Goal: Check status: Check status

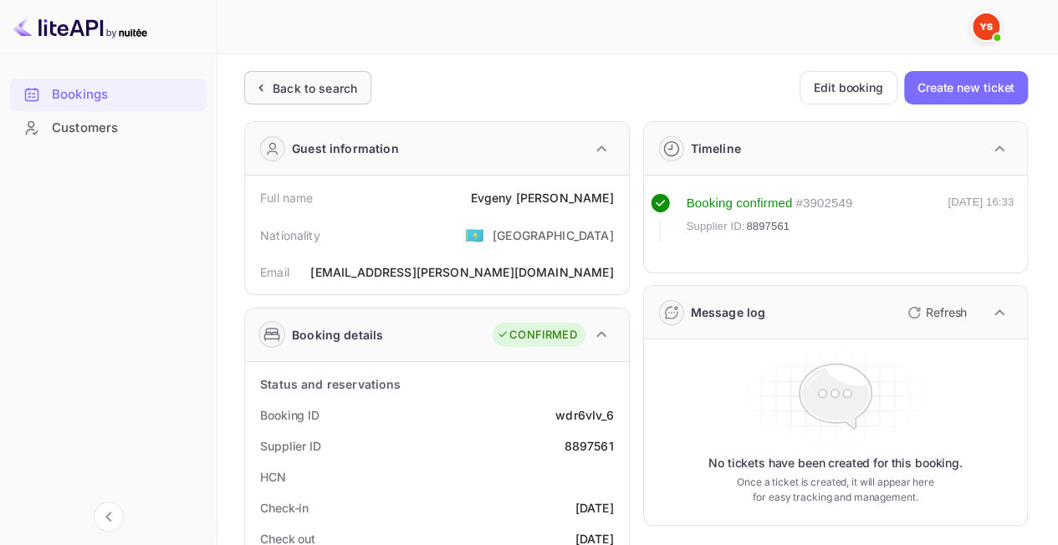
click at [320, 81] on div "Back to search" at bounding box center [315, 88] width 84 height 18
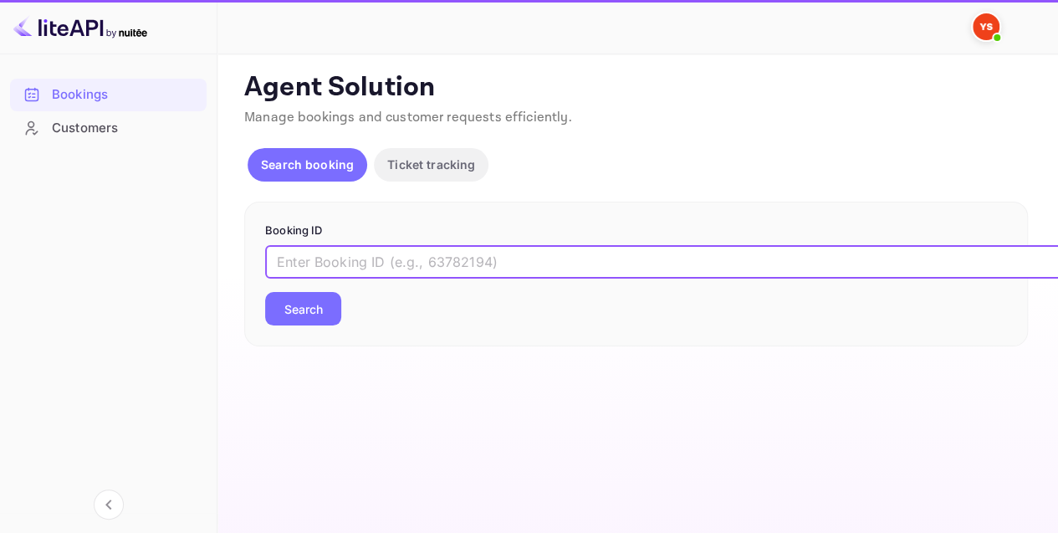
click at [385, 273] on input "text" at bounding box center [683, 261] width 836 height 33
paste input "9463438"
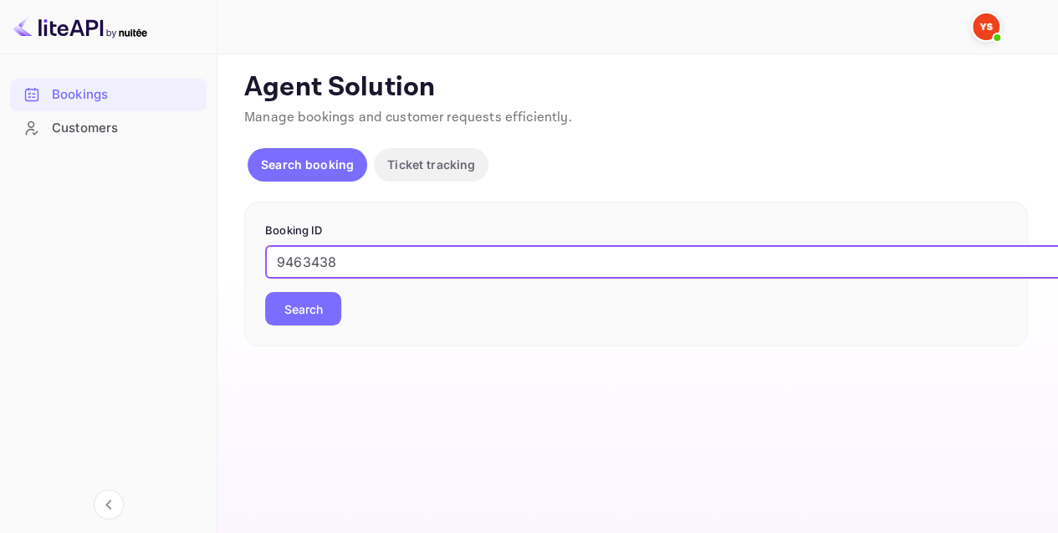
type input "9463438"
click at [313, 305] on button "Search" at bounding box center [303, 308] width 76 height 33
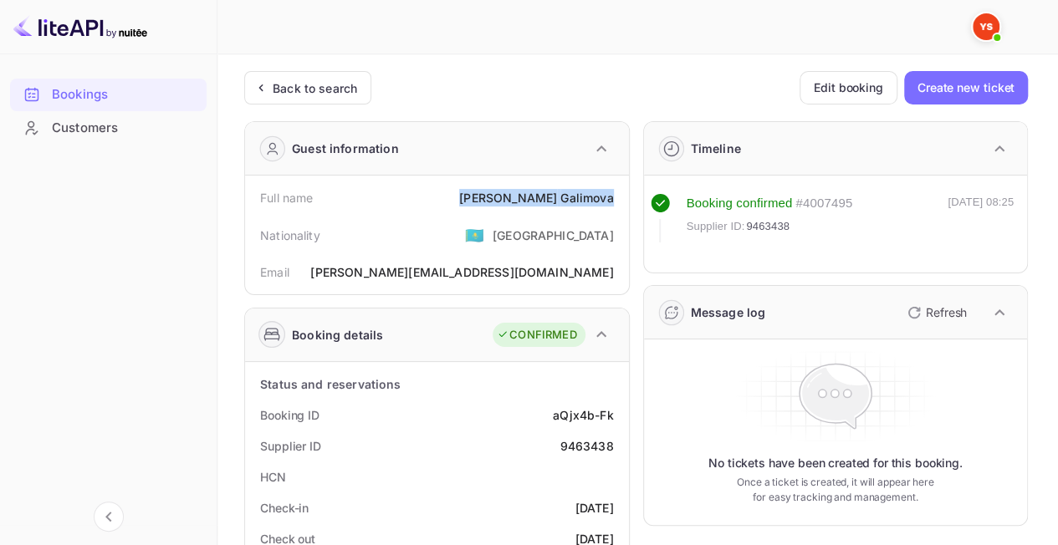
drag, startPoint x: 510, startPoint y: 191, endPoint x: 614, endPoint y: 194, distance: 103.7
click at [614, 194] on div "Full name [PERSON_NAME]" at bounding box center [437, 197] width 370 height 31
copy div "[PERSON_NAME]"
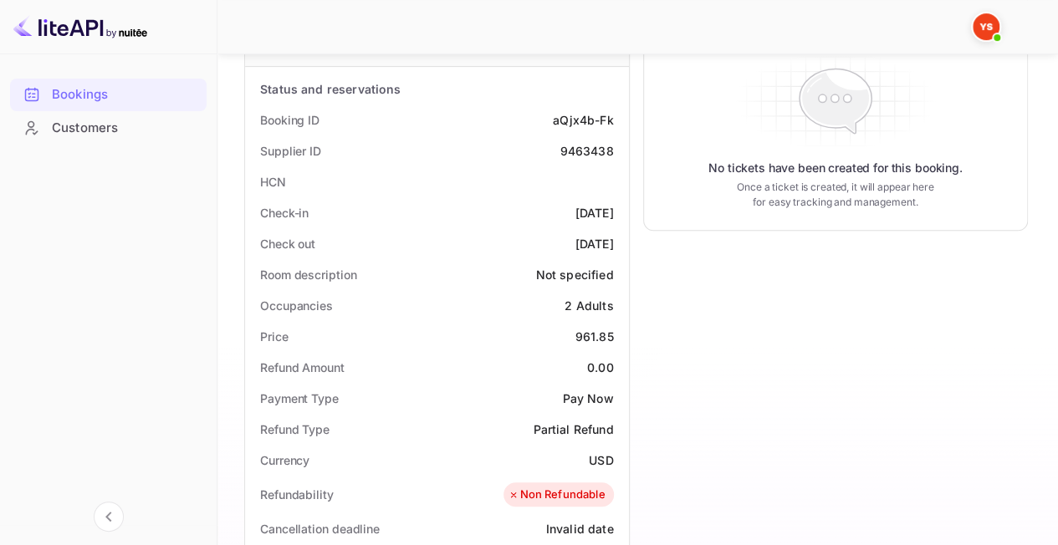
scroll to position [334, 0]
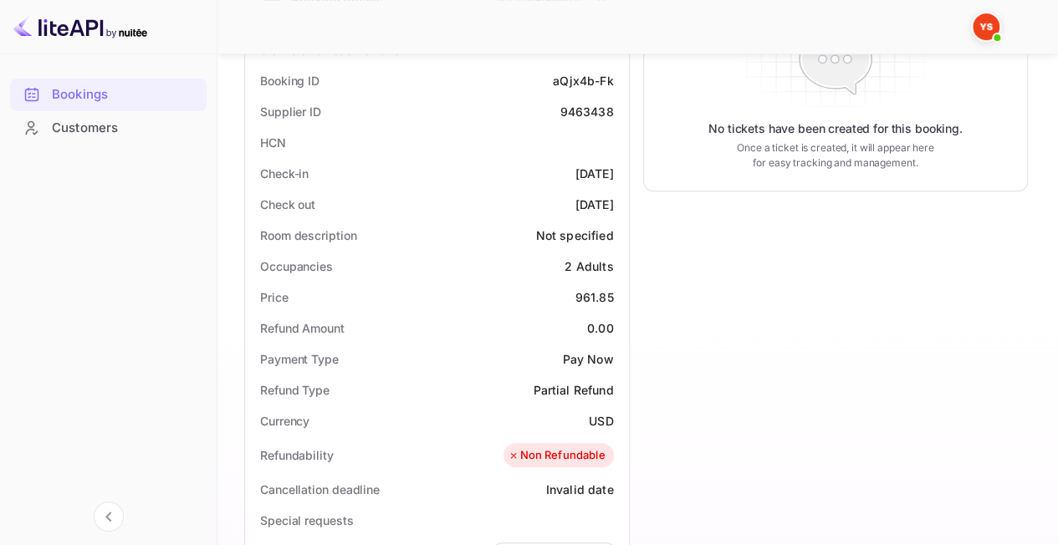
drag, startPoint x: 562, startPoint y: 280, endPoint x: 571, endPoint y: 281, distance: 9.2
click at [571, 282] on div "Price 961.85" at bounding box center [437, 297] width 370 height 31
drag, startPoint x: 558, startPoint y: 289, endPoint x: 611, endPoint y: 297, distance: 54.0
click at [611, 297] on div "Price 961.85" at bounding box center [437, 297] width 370 height 31
copy div "961.85"
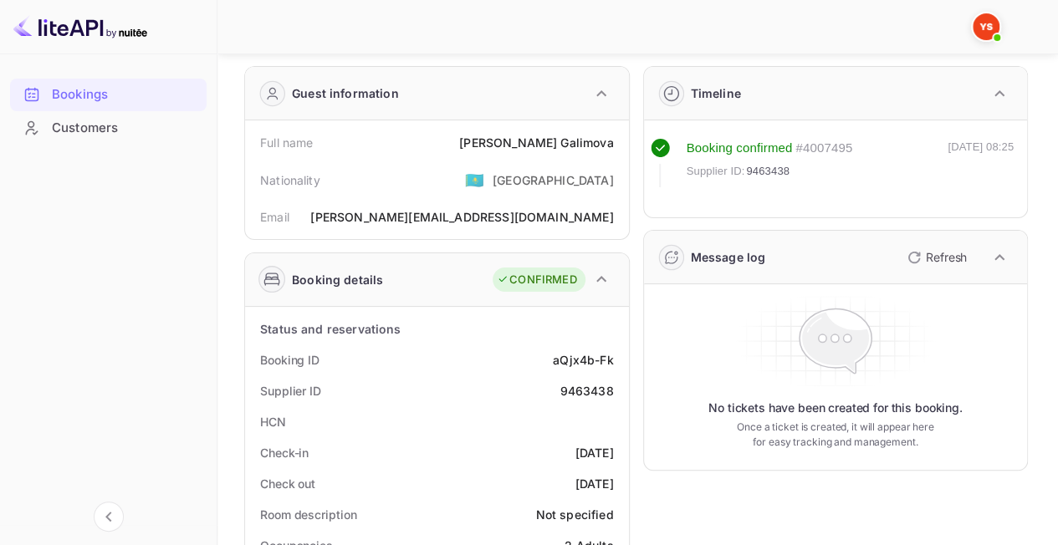
scroll to position [0, 0]
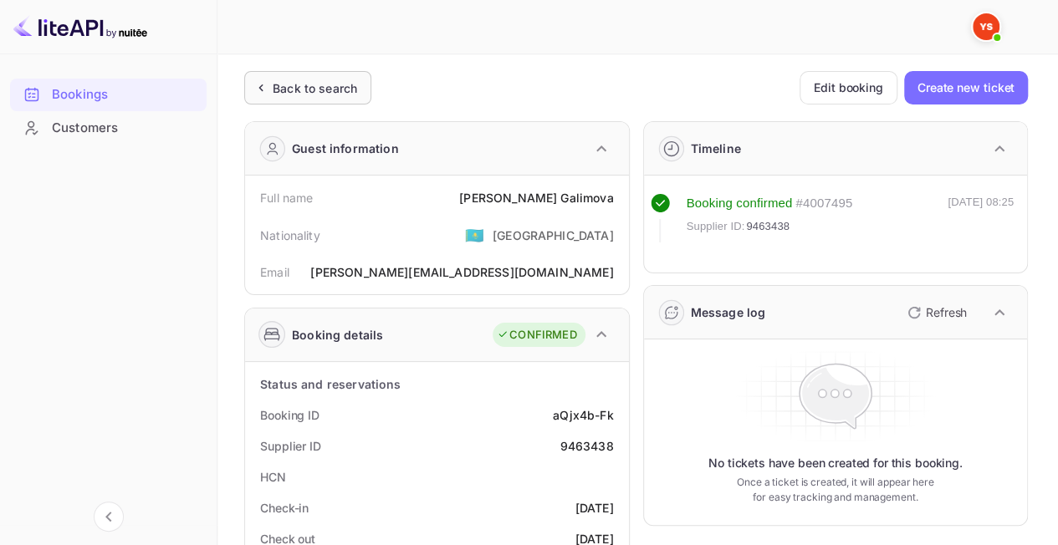
click at [314, 87] on div "Back to search" at bounding box center [315, 88] width 84 height 18
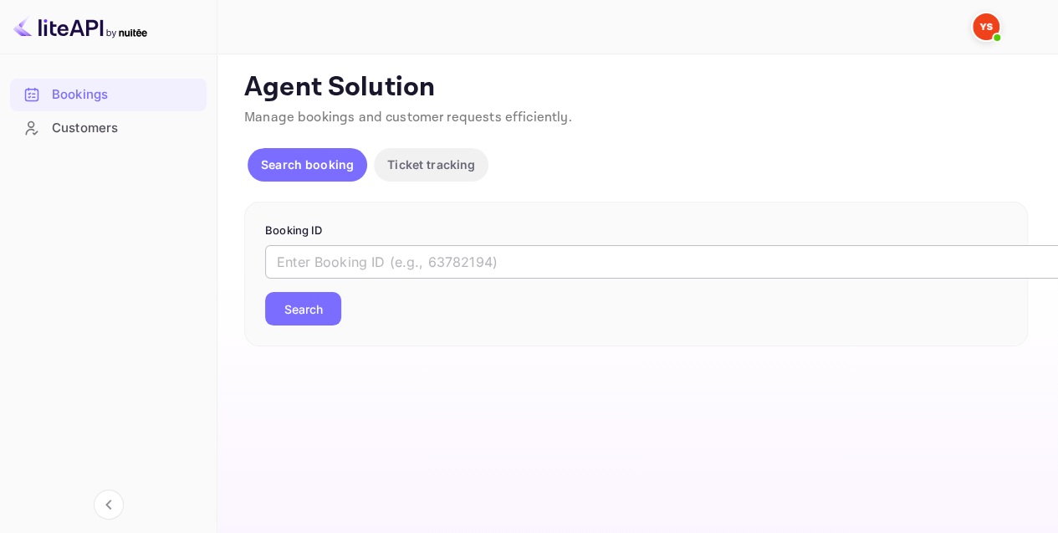
click at [449, 268] on input "text" at bounding box center [683, 261] width 836 height 33
paste input "9463459"
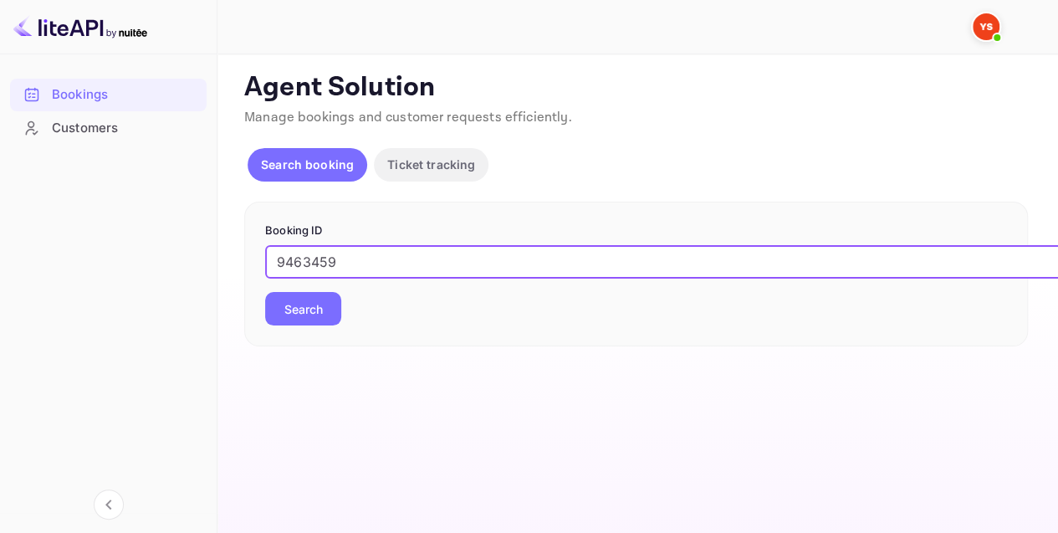
type input "9463459"
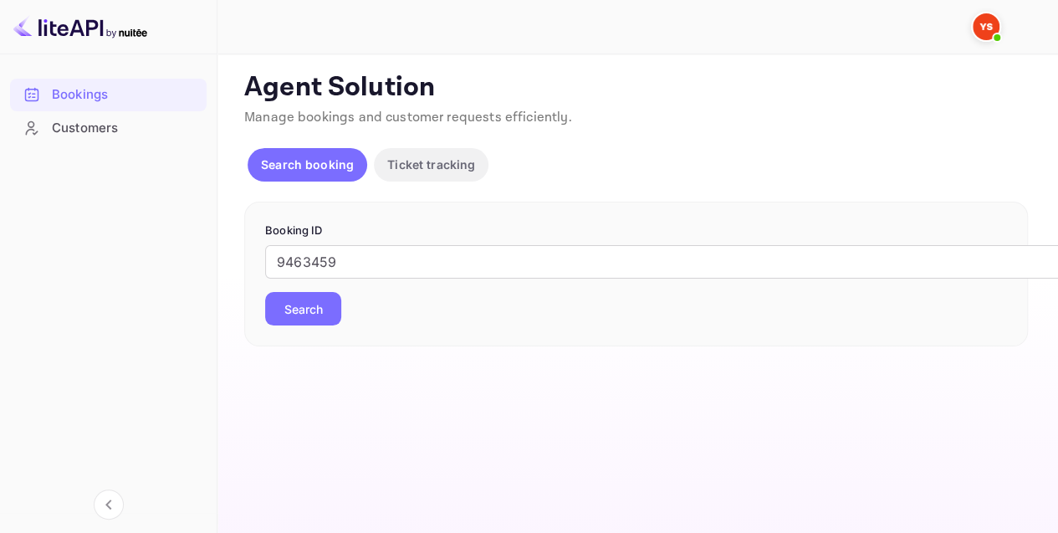
click at [302, 305] on button "Search" at bounding box center [303, 308] width 76 height 33
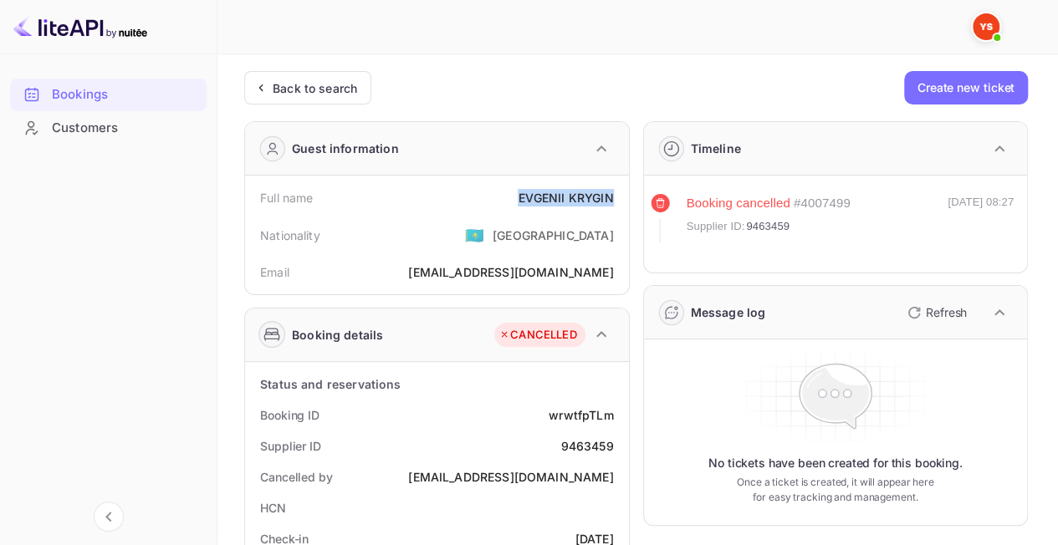
drag, startPoint x: 622, startPoint y: 196, endPoint x: 503, endPoint y: 191, distance: 118.8
click at [503, 191] on div "Full name [PERSON_NAME] Nationality 🇰🇿 [DEMOGRAPHIC_DATA] Email [EMAIL_ADDRESS]…" at bounding box center [437, 235] width 384 height 119
copy div "[PERSON_NAME]"
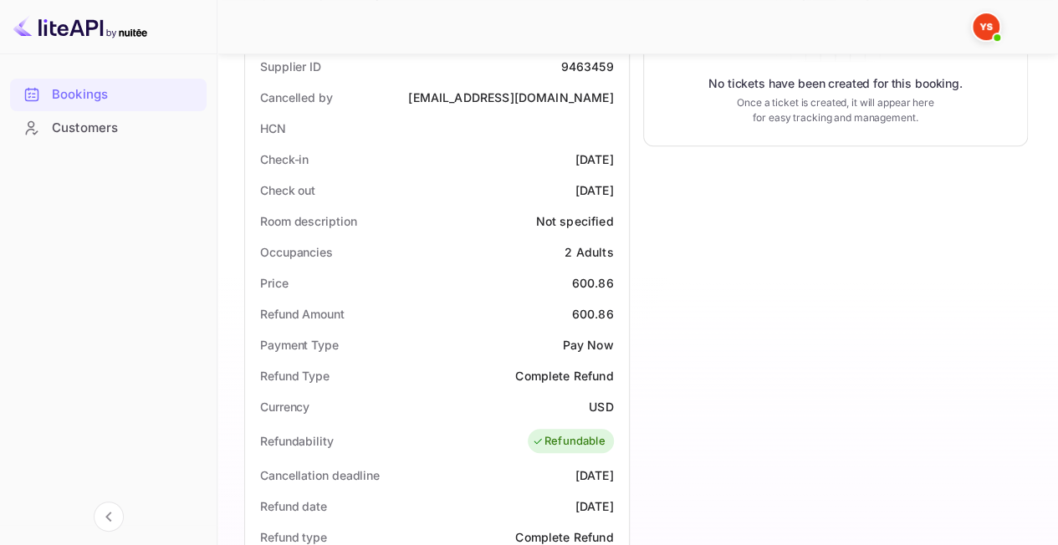
scroll to position [418, 0]
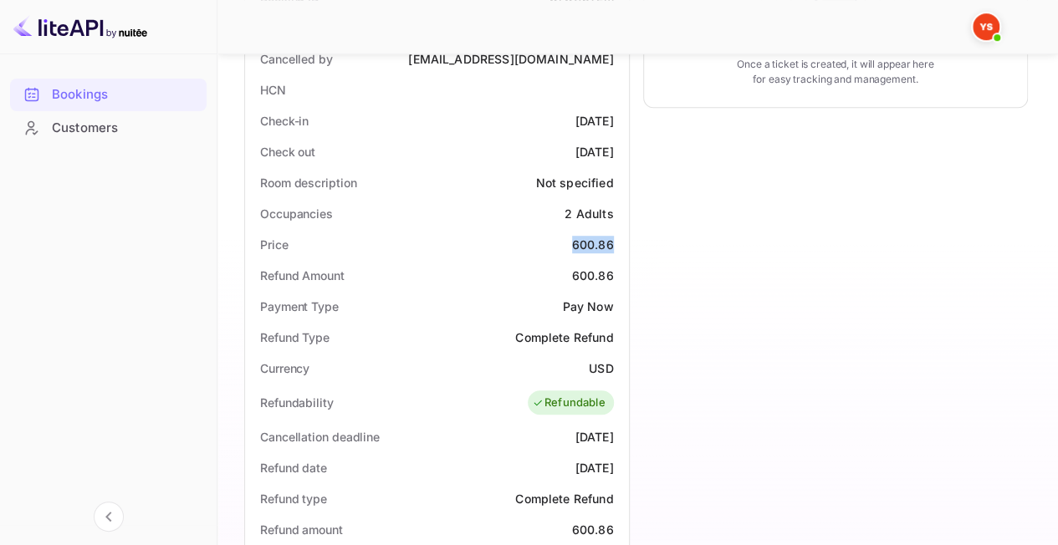
drag, startPoint x: 565, startPoint y: 239, endPoint x: 614, endPoint y: 242, distance: 48.6
click at [614, 242] on div "Price 600.86" at bounding box center [437, 244] width 370 height 31
copy div "600.86"
